Goal: Information Seeking & Learning: Compare options

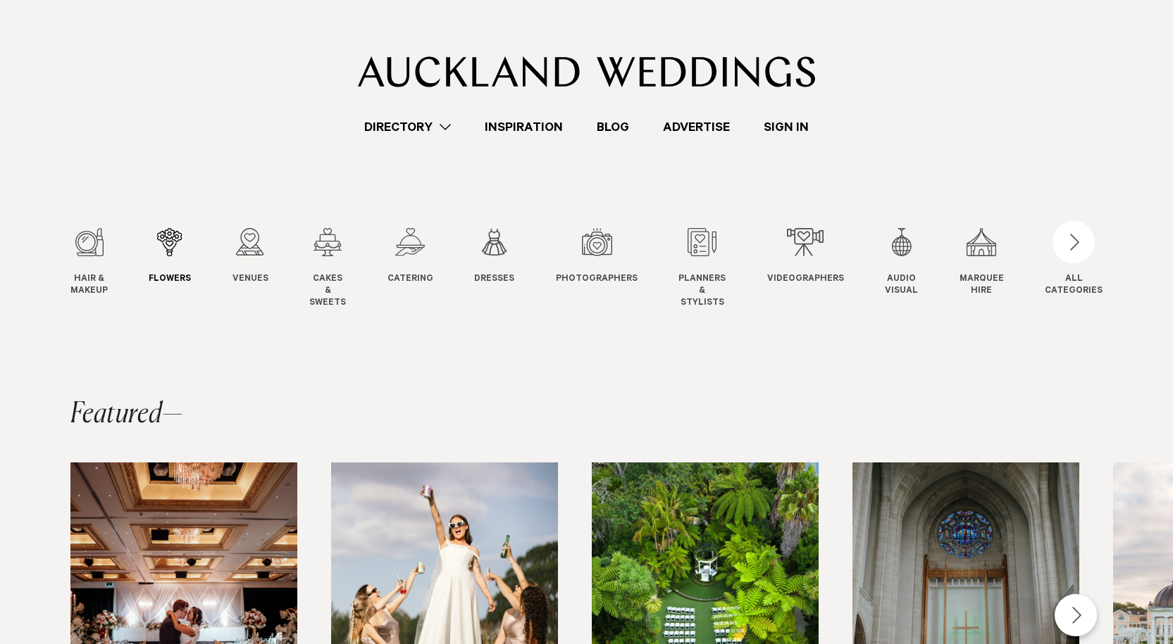
click at [168, 237] on div "2 / 12" at bounding box center [170, 242] width 42 height 28
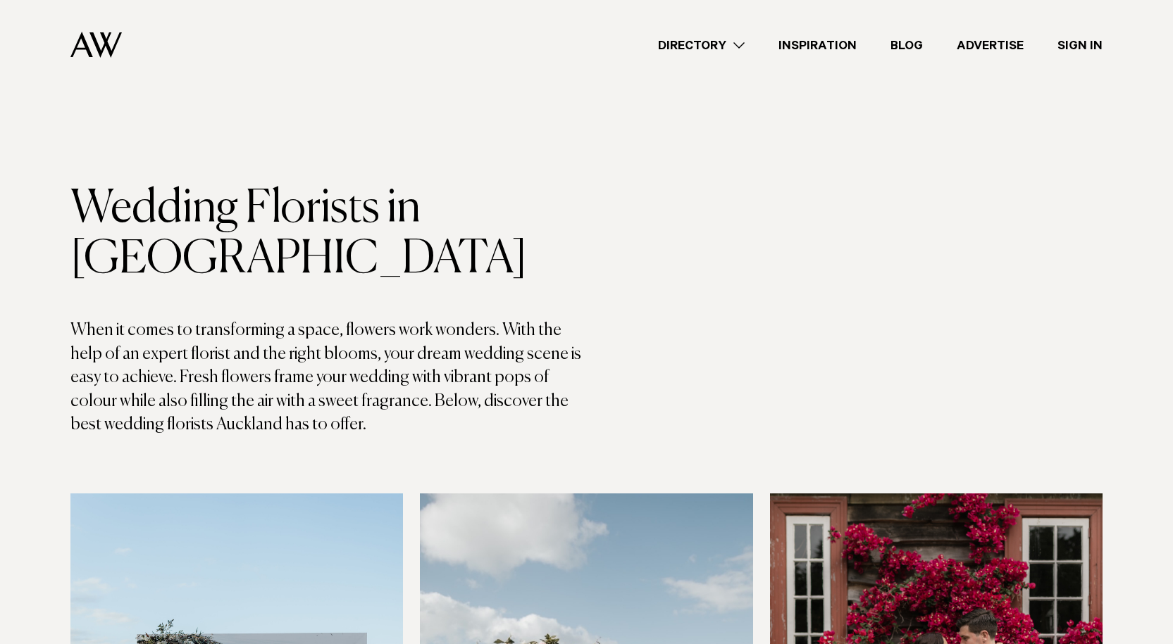
click at [737, 43] on link "Directory" at bounding box center [701, 45] width 120 height 19
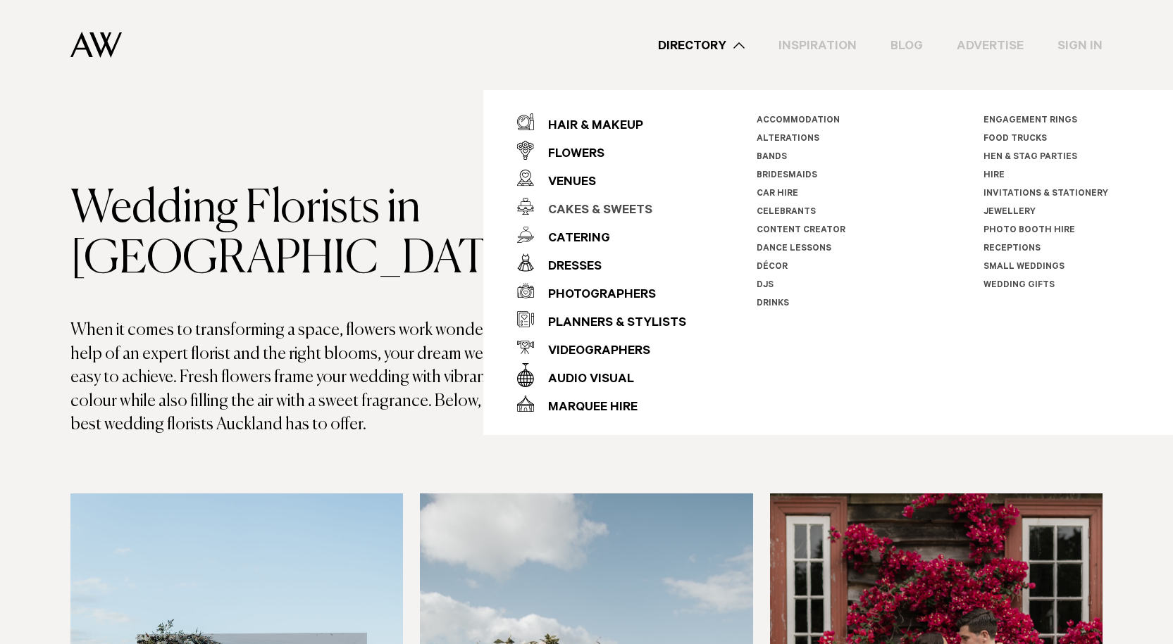
click at [611, 206] on div "Cakes & Sweets" at bounding box center [593, 211] width 118 height 28
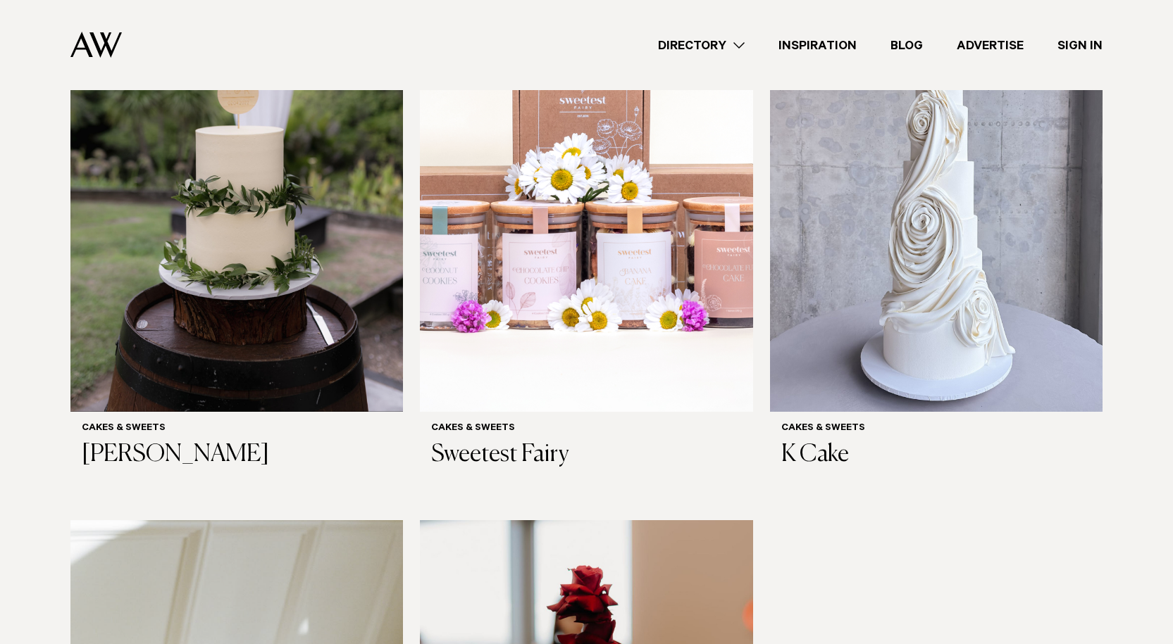
scroll to position [595, 0]
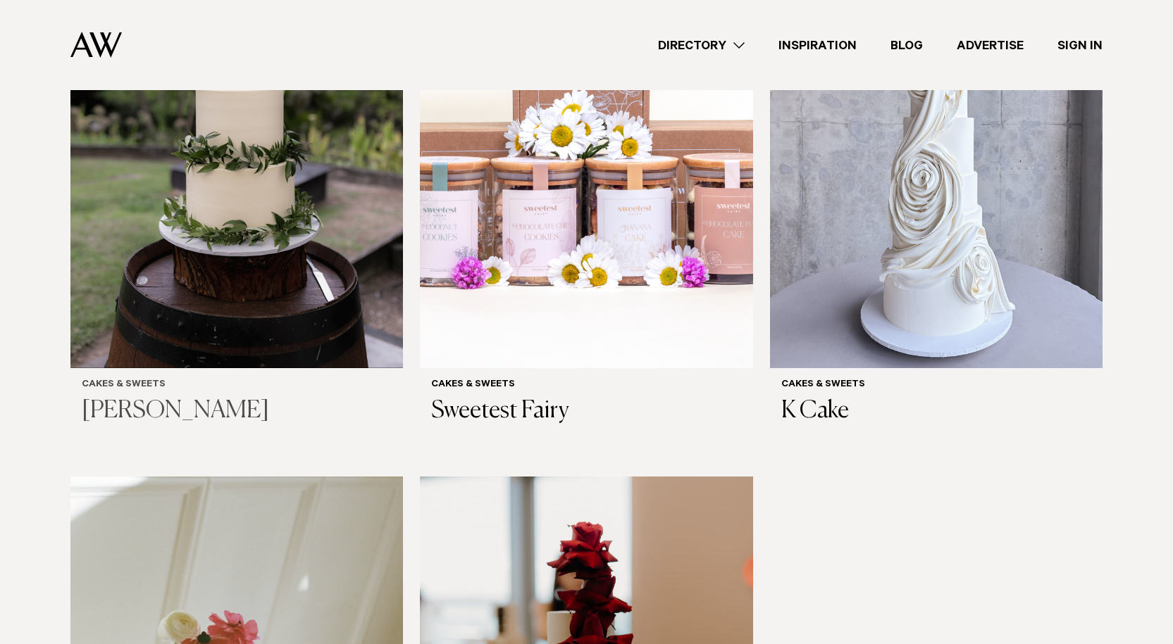
click at [148, 397] on h3 "Jenna Maree Cakes" at bounding box center [237, 411] width 310 height 29
click at [518, 397] on h3 "Sweetest Fairy" at bounding box center [586, 411] width 310 height 29
click at [823, 397] on h3 "K Cake" at bounding box center [936, 411] width 310 height 29
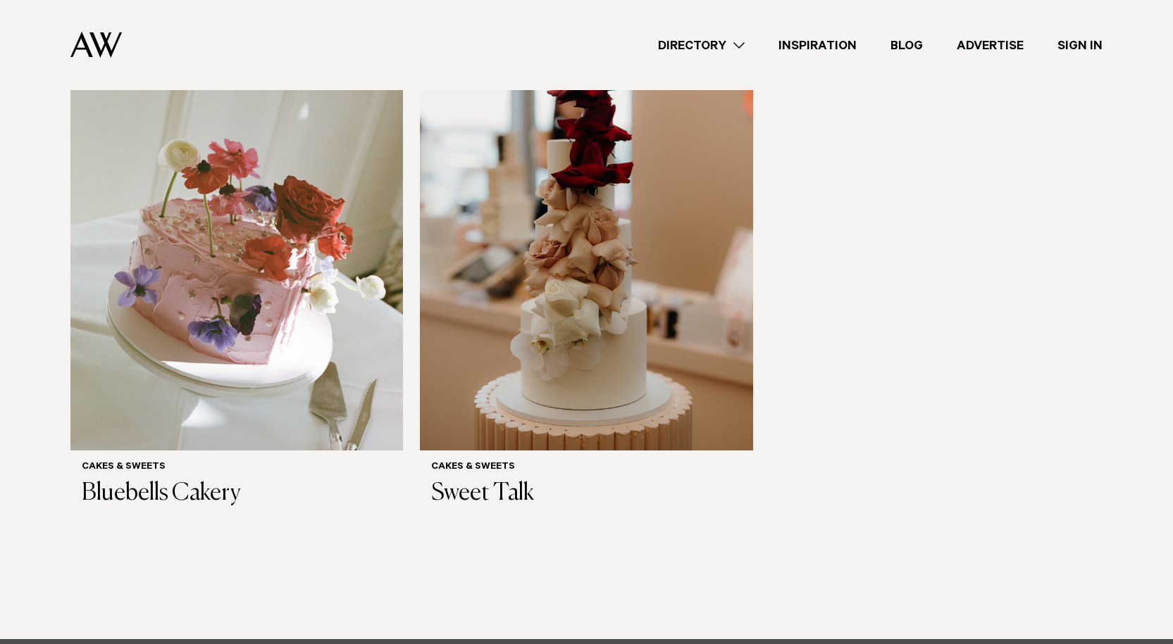
scroll to position [1064, 0]
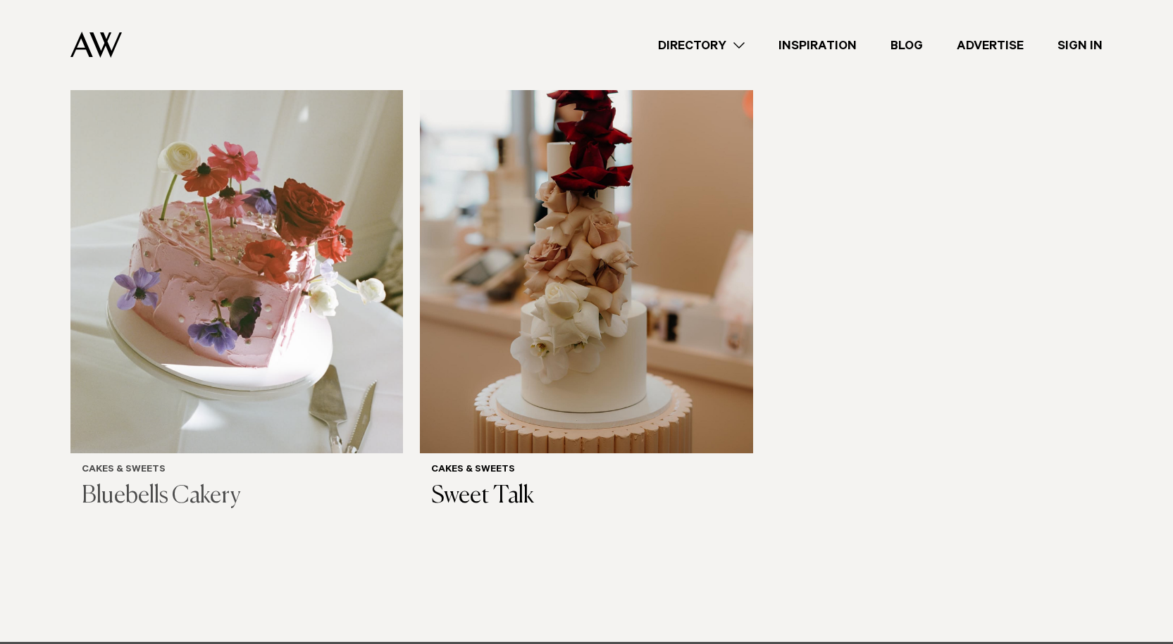
click at [196, 482] on h3 "Bluebells Cakery" at bounding box center [237, 496] width 310 height 29
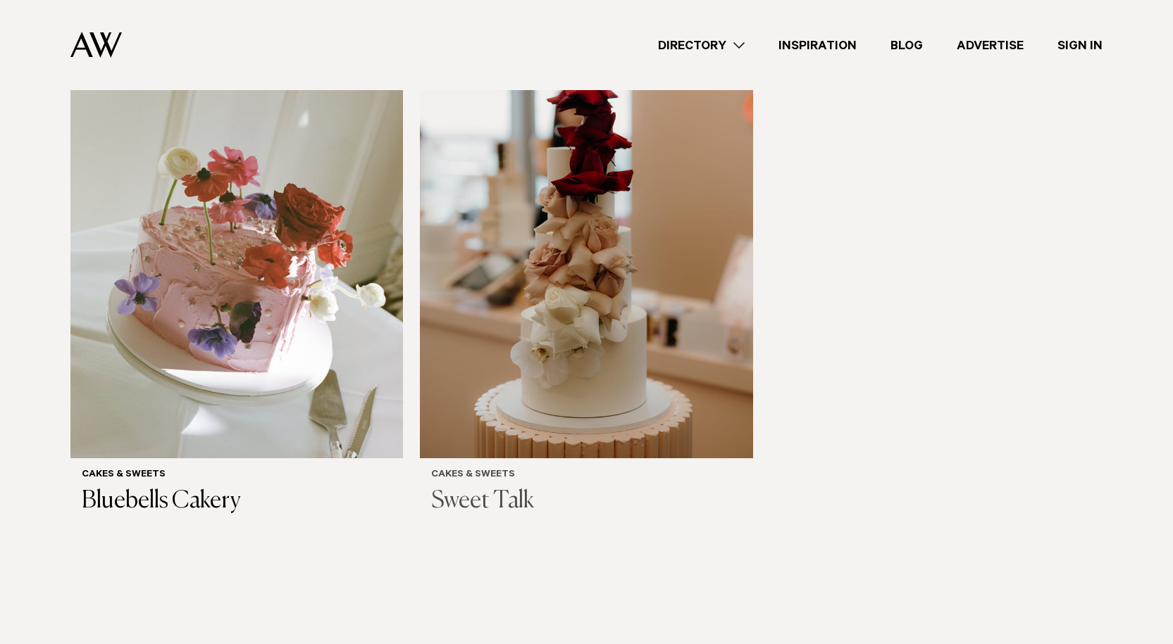
click at [486, 487] on h3 "Sweet Talk" at bounding box center [586, 501] width 310 height 29
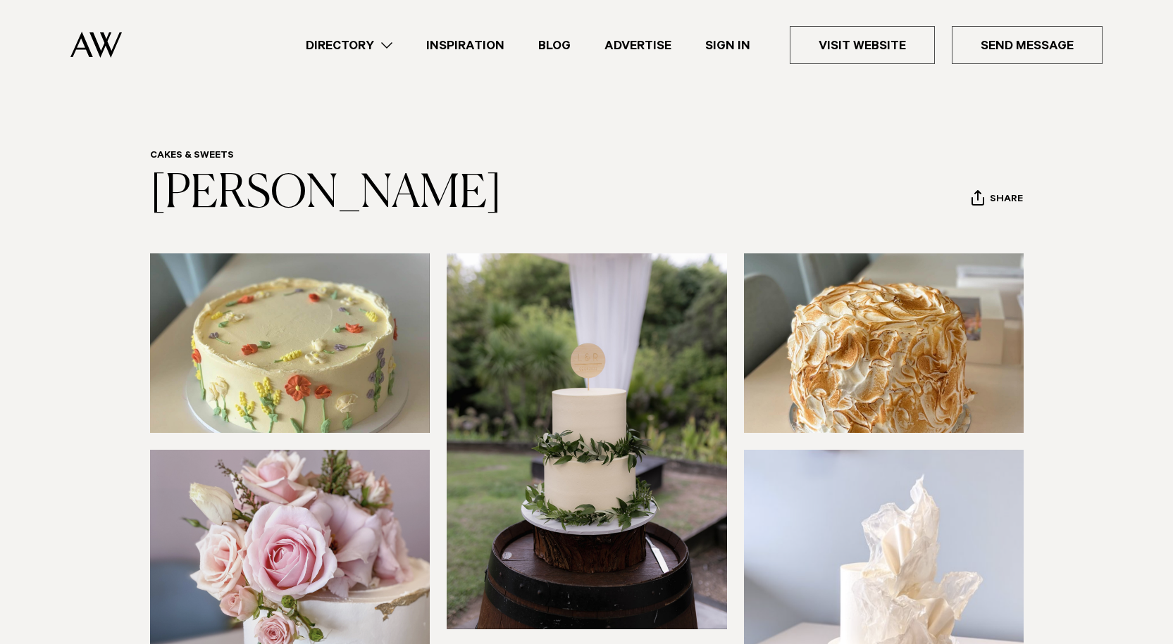
drag, startPoint x: 532, startPoint y: 192, endPoint x: 148, endPoint y: 204, distance: 384.0
click at [148, 204] on div "Cakes & Sweets Jenna Maree Cakes Share Copy Link Email twitter" at bounding box center [587, 185] width 992 height 70
copy link "[PERSON_NAME]"
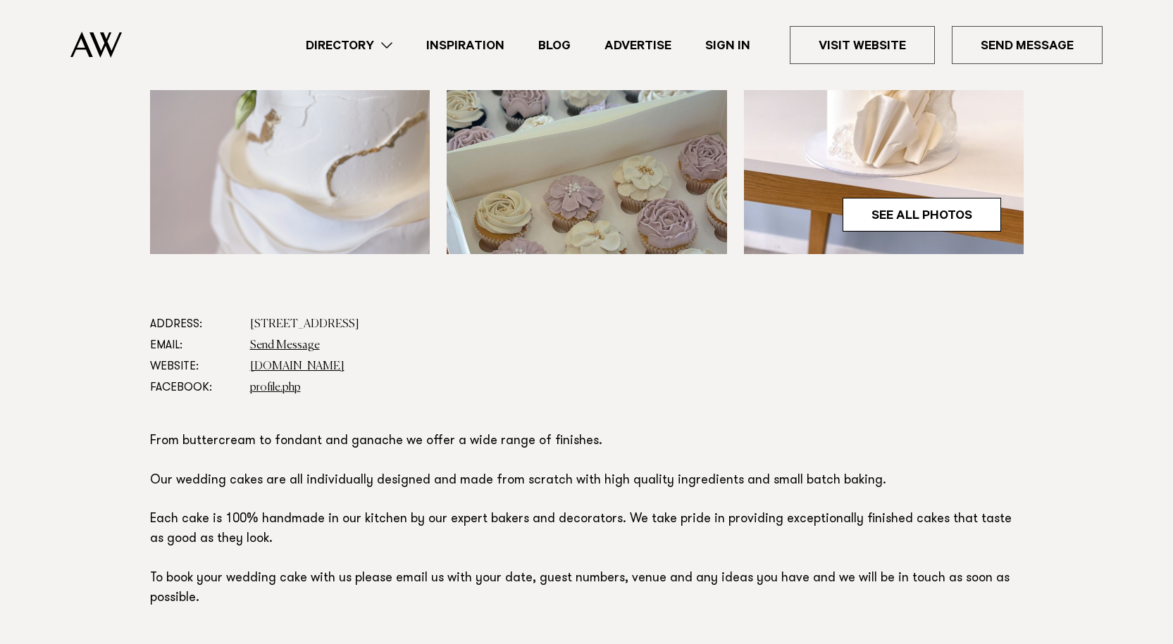
scroll to position [597, 0]
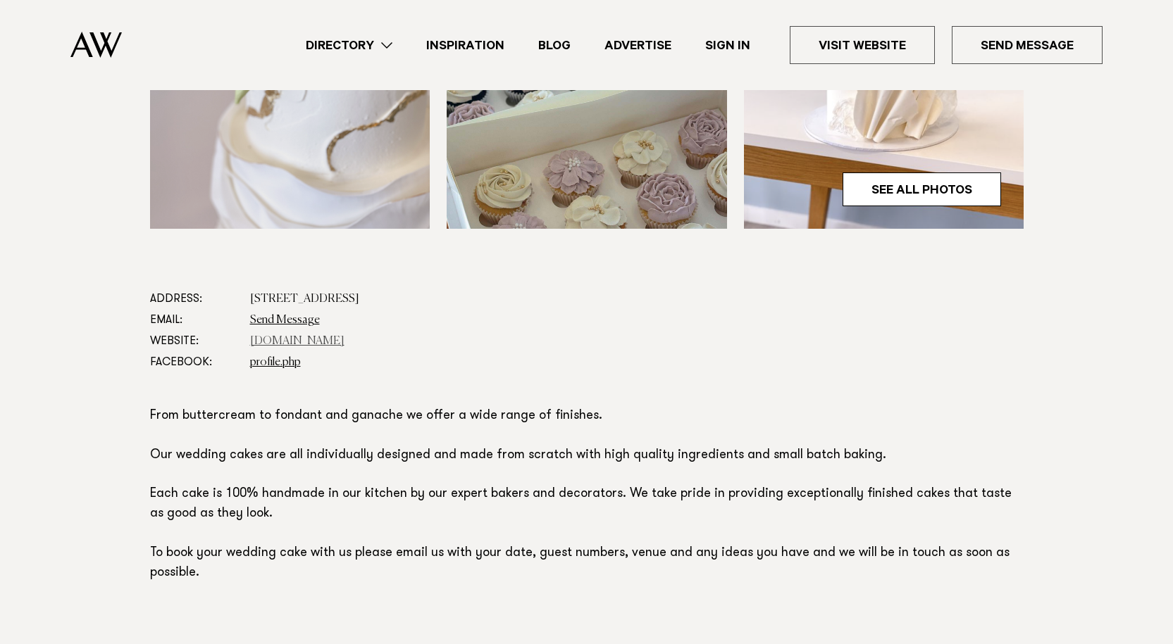
click at [312, 339] on link "www.jennamareecakes.co.nz" at bounding box center [297, 341] width 94 height 11
click at [275, 322] on link "Send Message" at bounding box center [285, 320] width 70 height 11
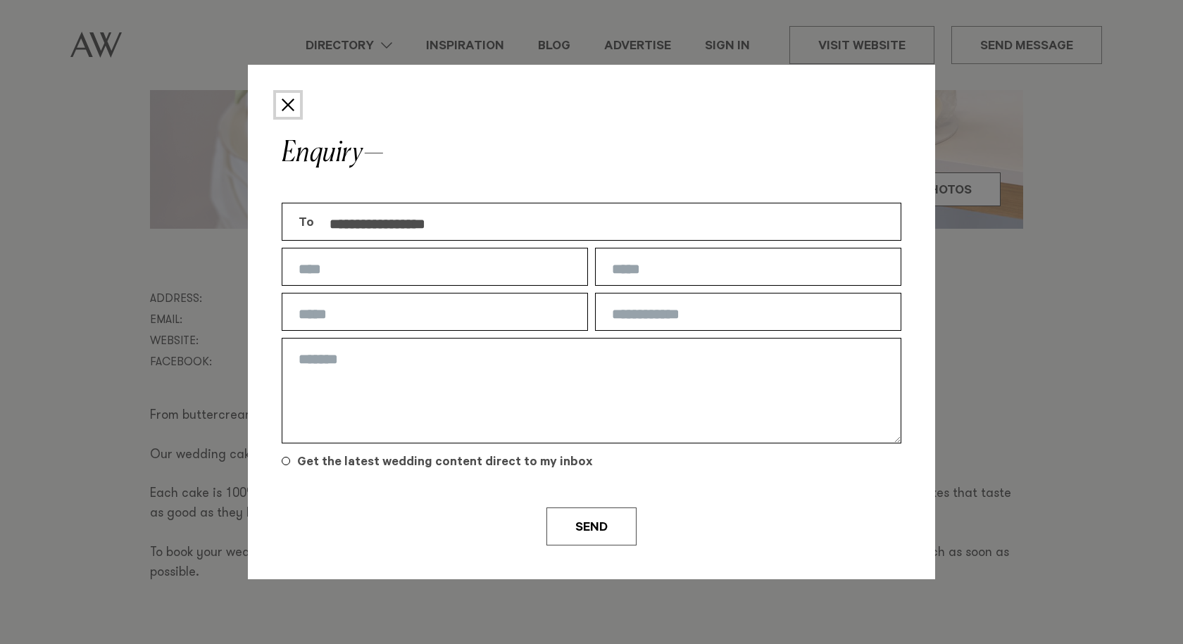
click at [285, 108] on button "Close" at bounding box center [288, 105] width 24 height 24
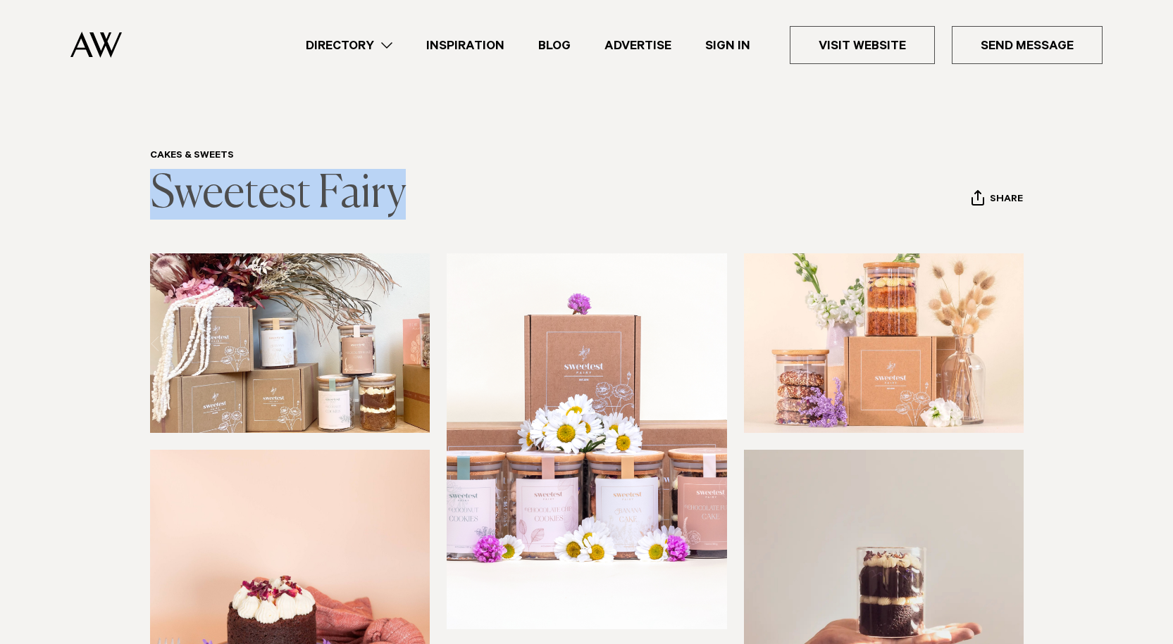
drag, startPoint x: 410, startPoint y: 188, endPoint x: 157, endPoint y: 207, distance: 253.6
click at [157, 207] on header "Cakes & Sweets Sweetest Fairy Share Copy Link Email twitter facebook" at bounding box center [586, 185] width 873 height 70
copy link "Sweetest Fairy"
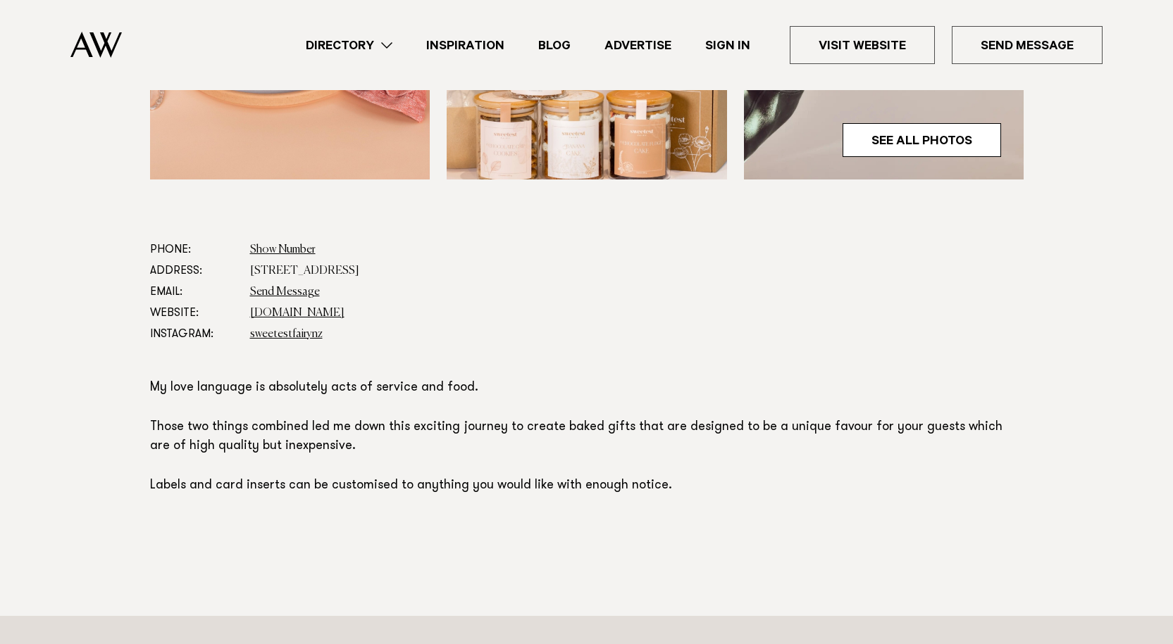
scroll to position [661, 0]
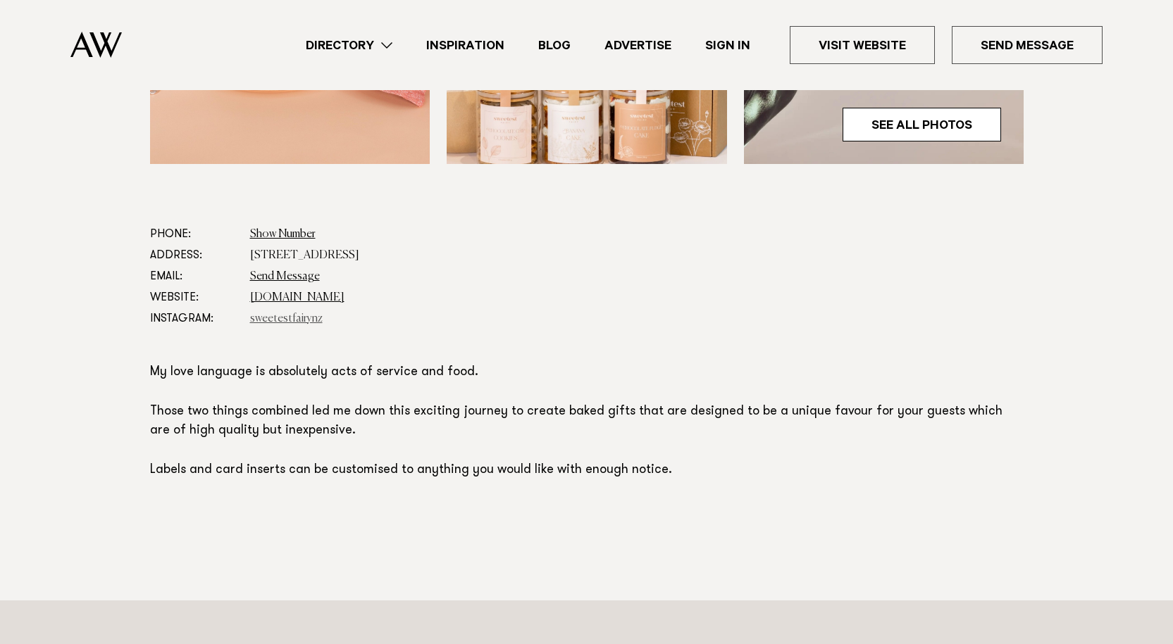
click at [277, 313] on link "sweetestfairynz" at bounding box center [286, 318] width 73 height 11
click at [292, 274] on link "Send Message" at bounding box center [285, 276] width 70 height 11
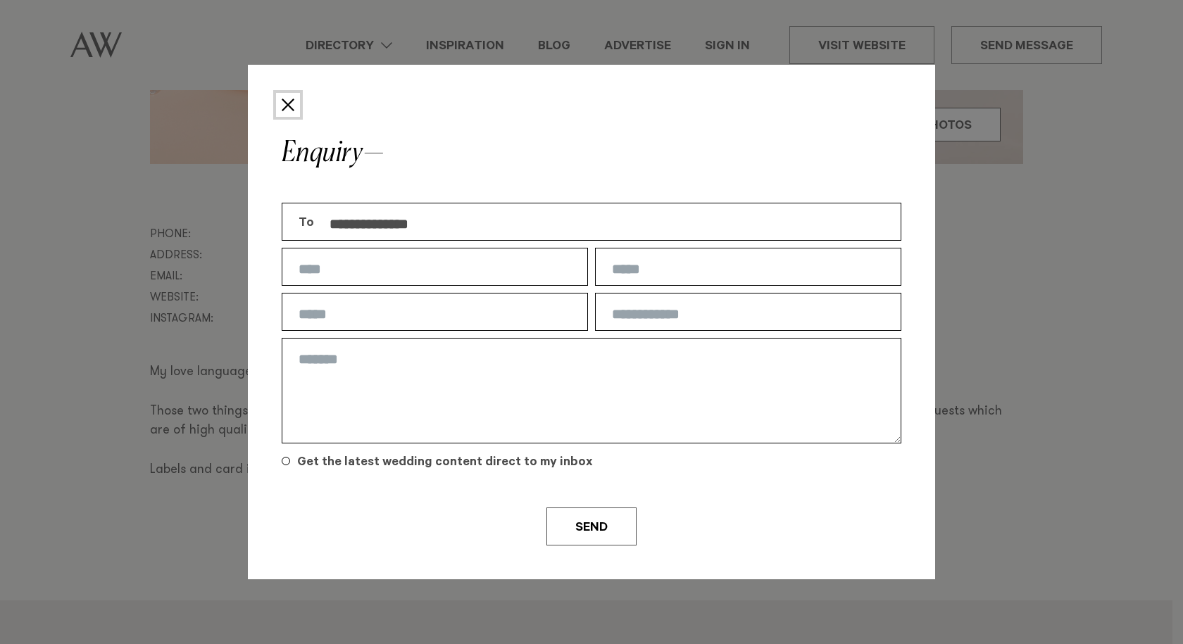
click at [283, 102] on button "Close" at bounding box center [288, 105] width 24 height 24
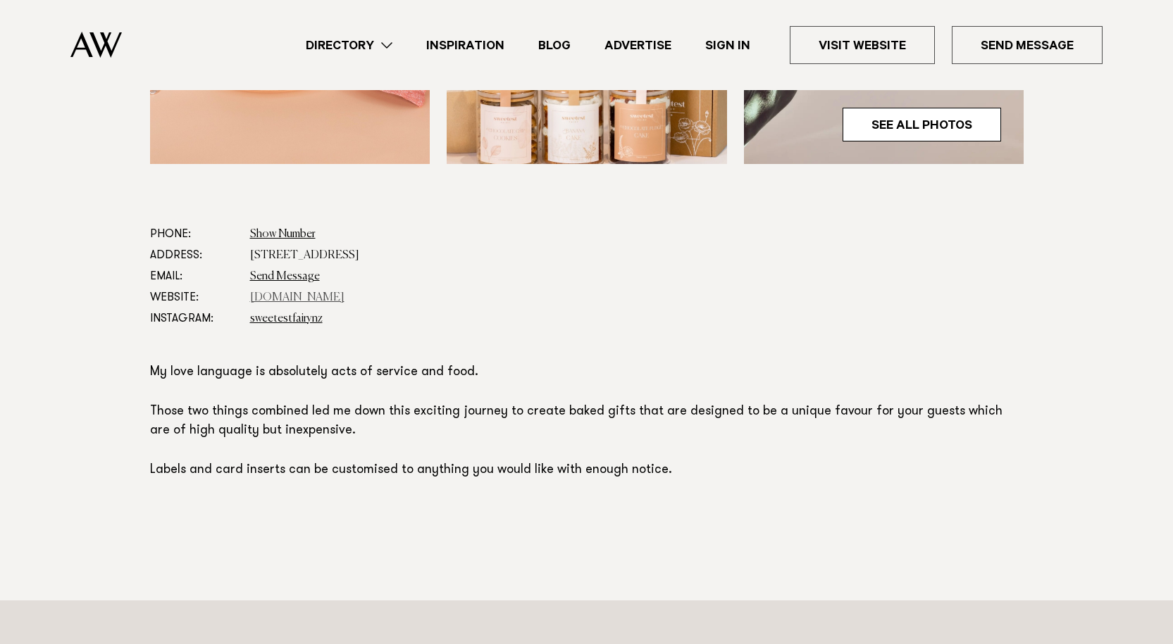
click at [322, 299] on link "www.sweetestfairy.co.nz" at bounding box center [297, 297] width 94 height 11
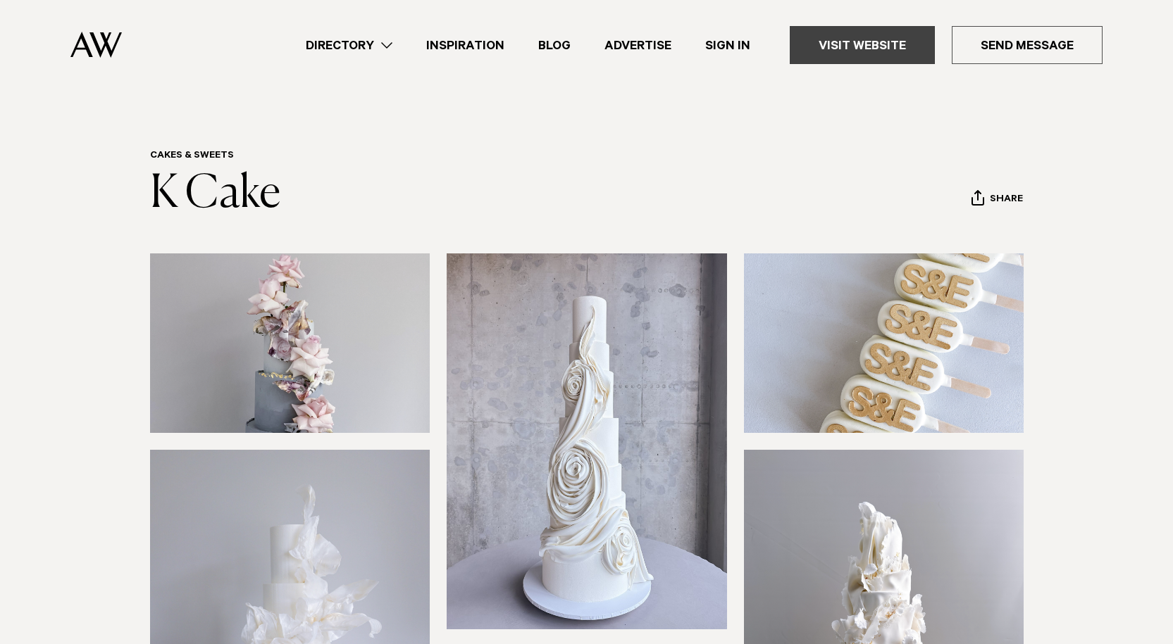
click at [897, 46] on link "Visit Website" at bounding box center [862, 45] width 145 height 38
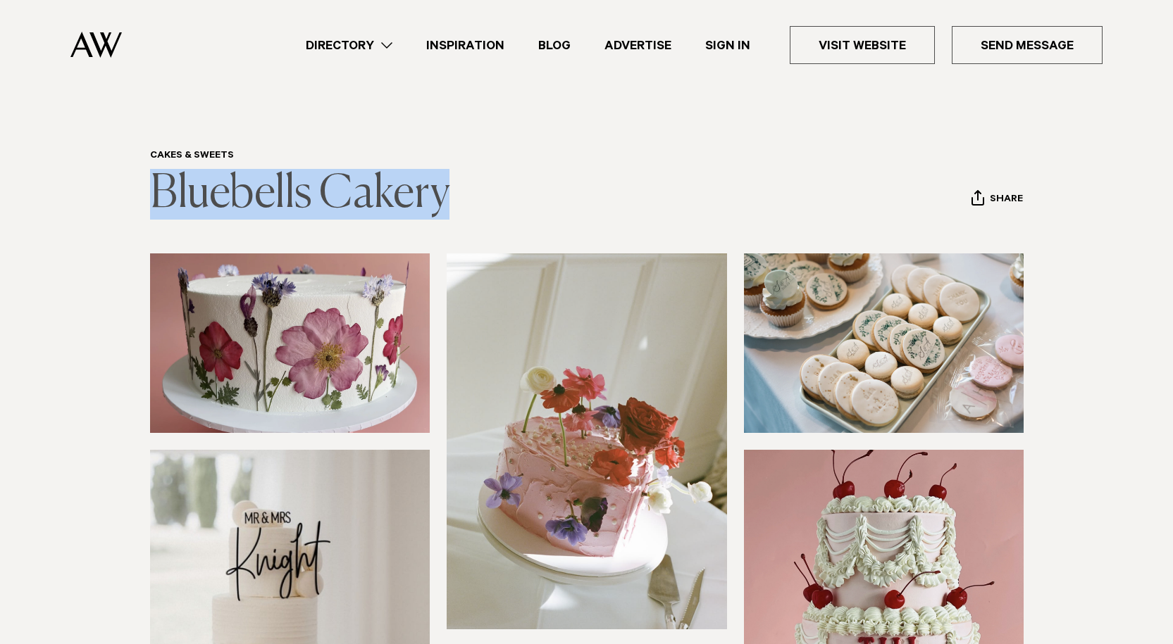
drag, startPoint x: 454, startPoint y: 188, endPoint x: 151, endPoint y: 184, distance: 303.6
click at [151, 184] on header "Cakes & Sweets Bluebells Cakery Share Copy Link Email twitter facebook" at bounding box center [586, 185] width 873 height 70
copy link "Bluebells Cakery"
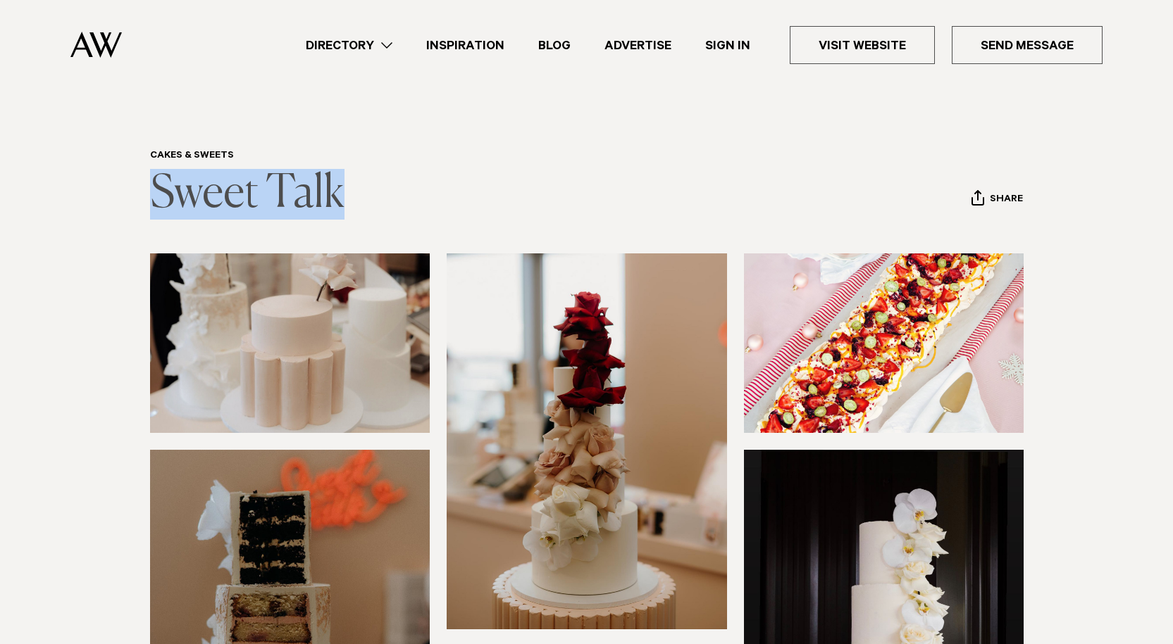
drag, startPoint x: 354, startPoint y: 191, endPoint x: 154, endPoint y: 208, distance: 200.8
click at [154, 208] on header "Cakes & Sweets Sweet Talk Share Copy Link Email twitter facebook" at bounding box center [586, 185] width 873 height 70
copy link "Sweet Talk"
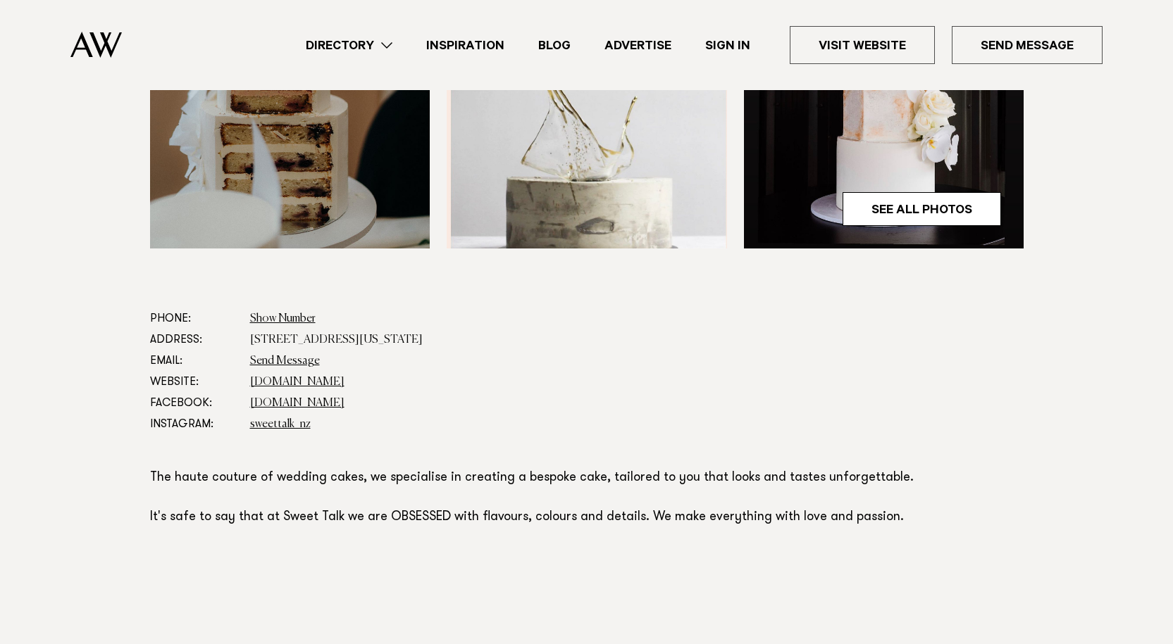
scroll to position [627, 0]
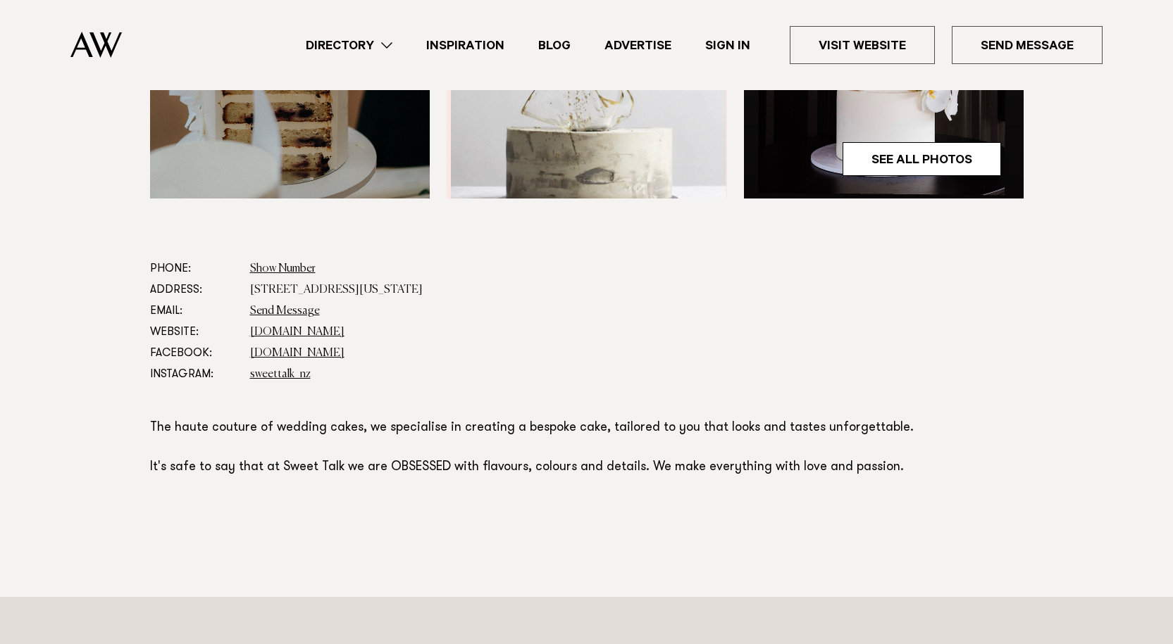
click at [280, 267] on link "Show Number" at bounding box center [282, 268] width 65 height 11
click at [316, 263] on dd "Show Number 0221393471" at bounding box center [636, 268] width 773 height 21
drag, startPoint x: 316, startPoint y: 263, endPoint x: 247, endPoint y: 277, distance: 70.3
click at [247, 277] on dl "Phone: Show Number 0221393471 Address: 24 Virginia Avenue East, Eden Terrace, A…" at bounding box center [586, 321] width 873 height 127
copy dl "0221393471"
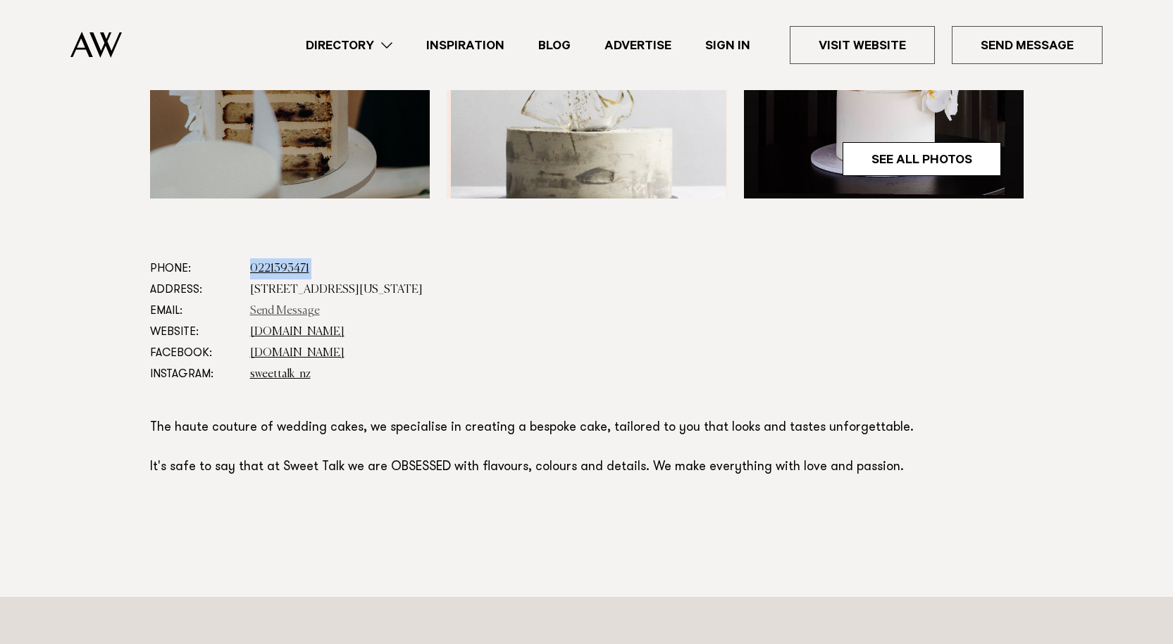
click at [290, 313] on link "Send Message" at bounding box center [285, 311] width 70 height 11
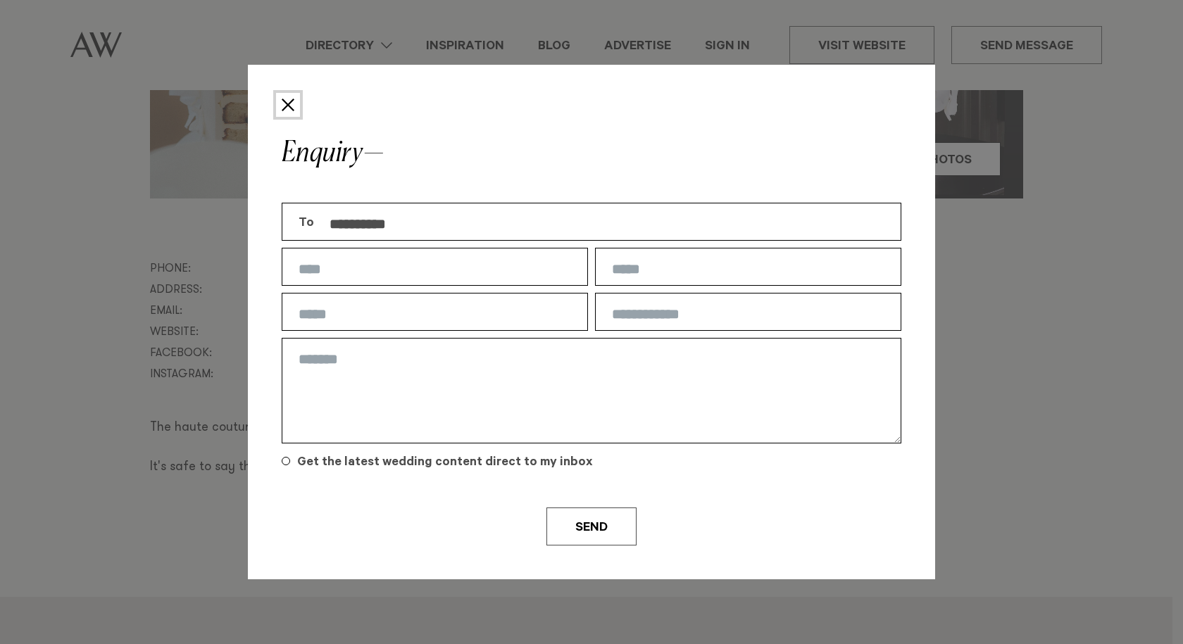
click at [289, 102] on button "Close" at bounding box center [288, 105] width 24 height 24
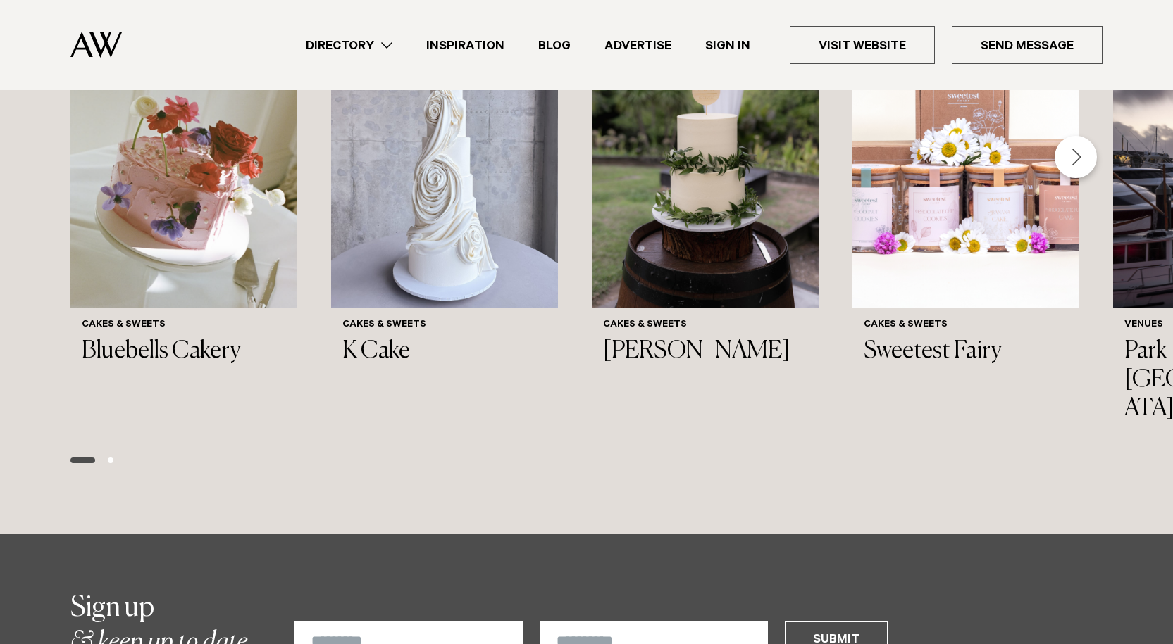
scroll to position [1294, 0]
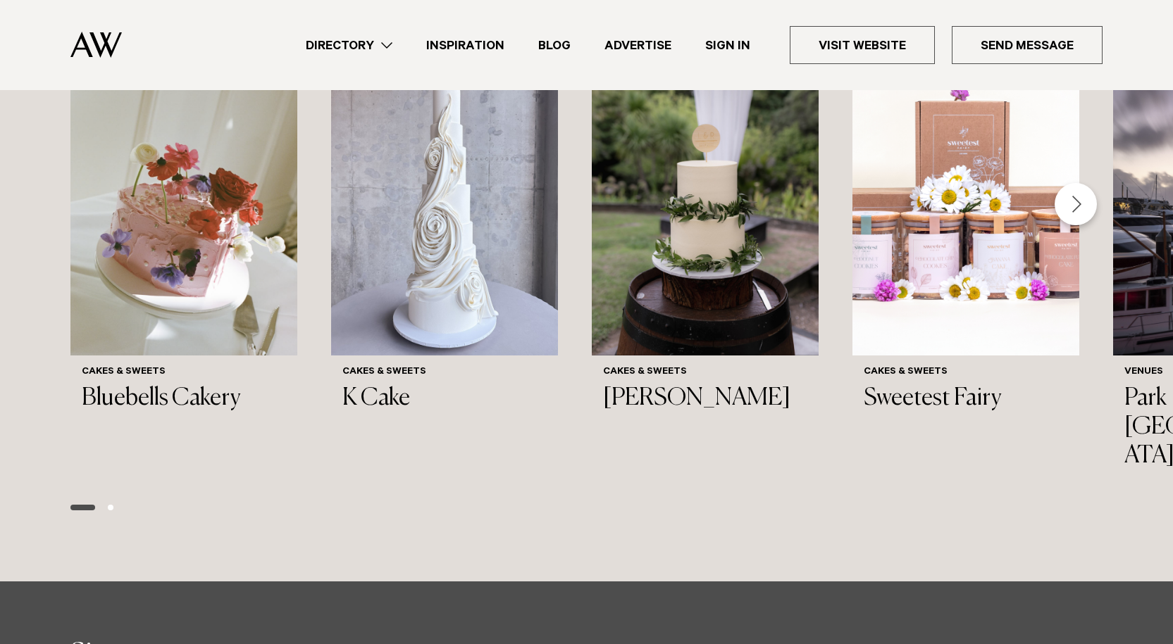
click at [1071, 193] on div "Next slide" at bounding box center [1075, 204] width 42 height 42
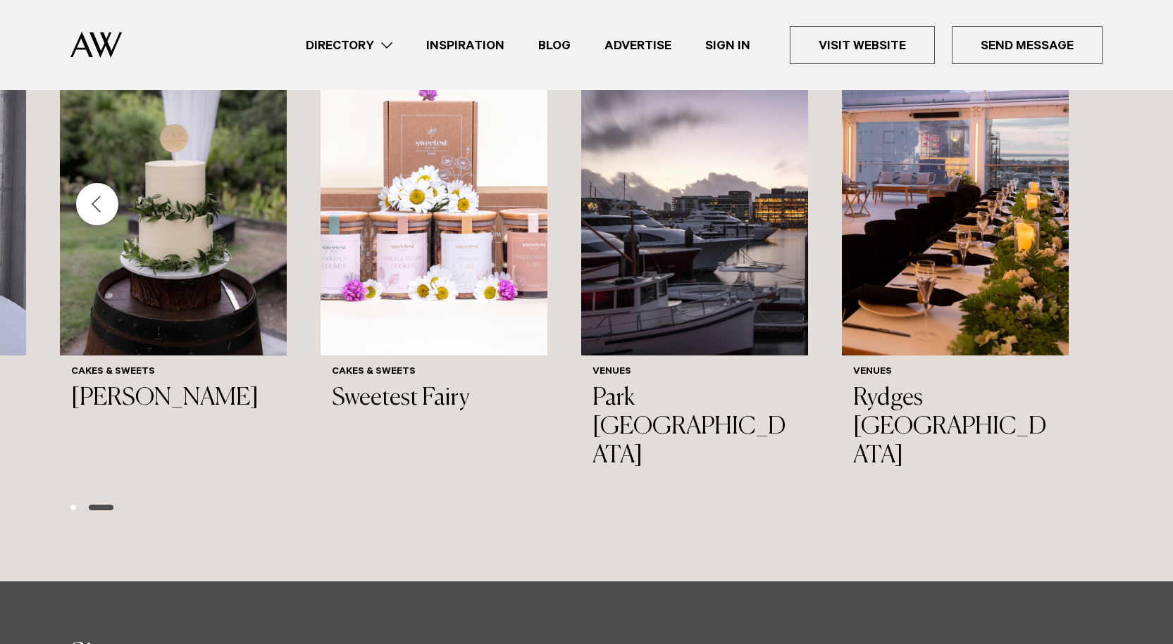
click at [99, 222] on div "Previous slide" at bounding box center [97, 204] width 42 height 42
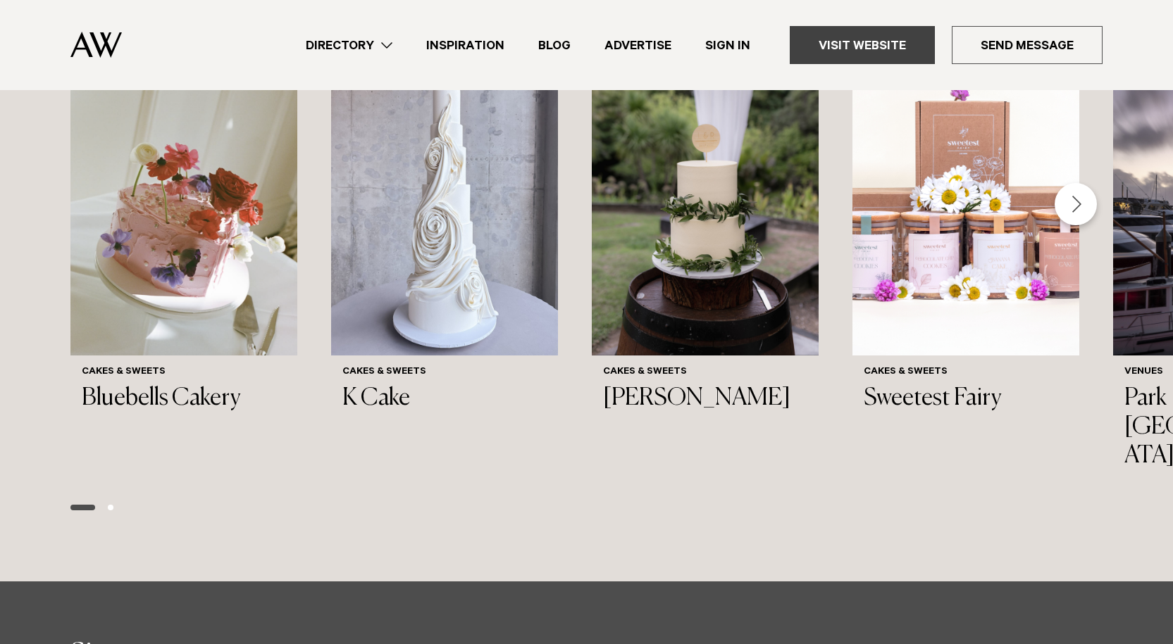
click at [875, 45] on link "Visit Website" at bounding box center [862, 45] width 145 height 38
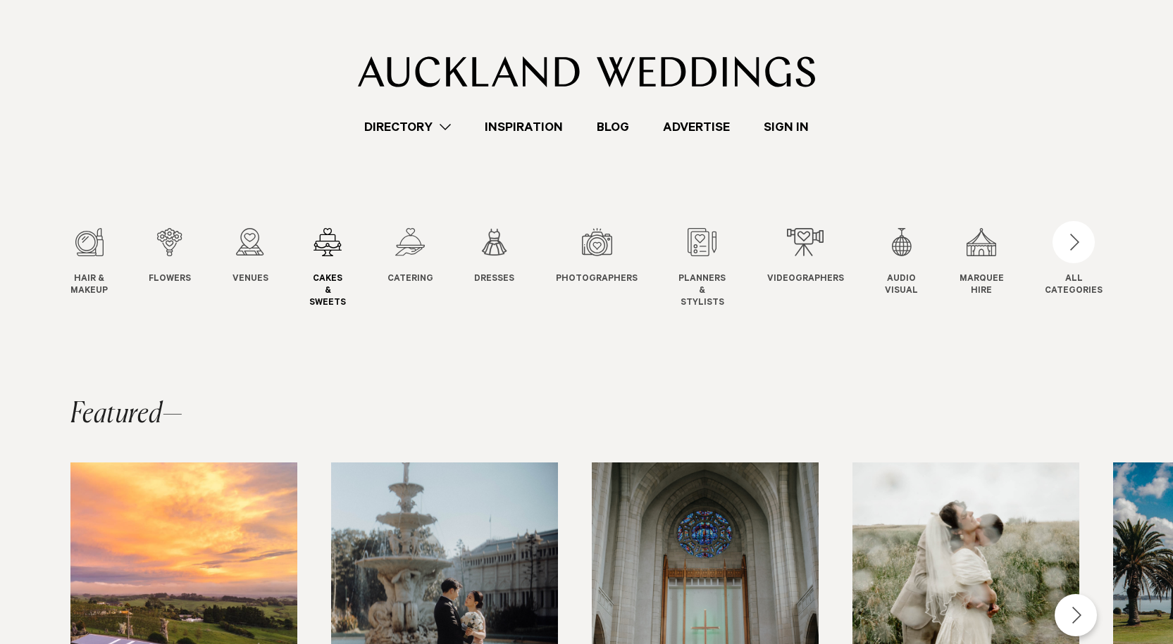
click at [323, 235] on div "4 / 12" at bounding box center [327, 242] width 37 height 28
